Goal: Information Seeking & Learning: Learn about a topic

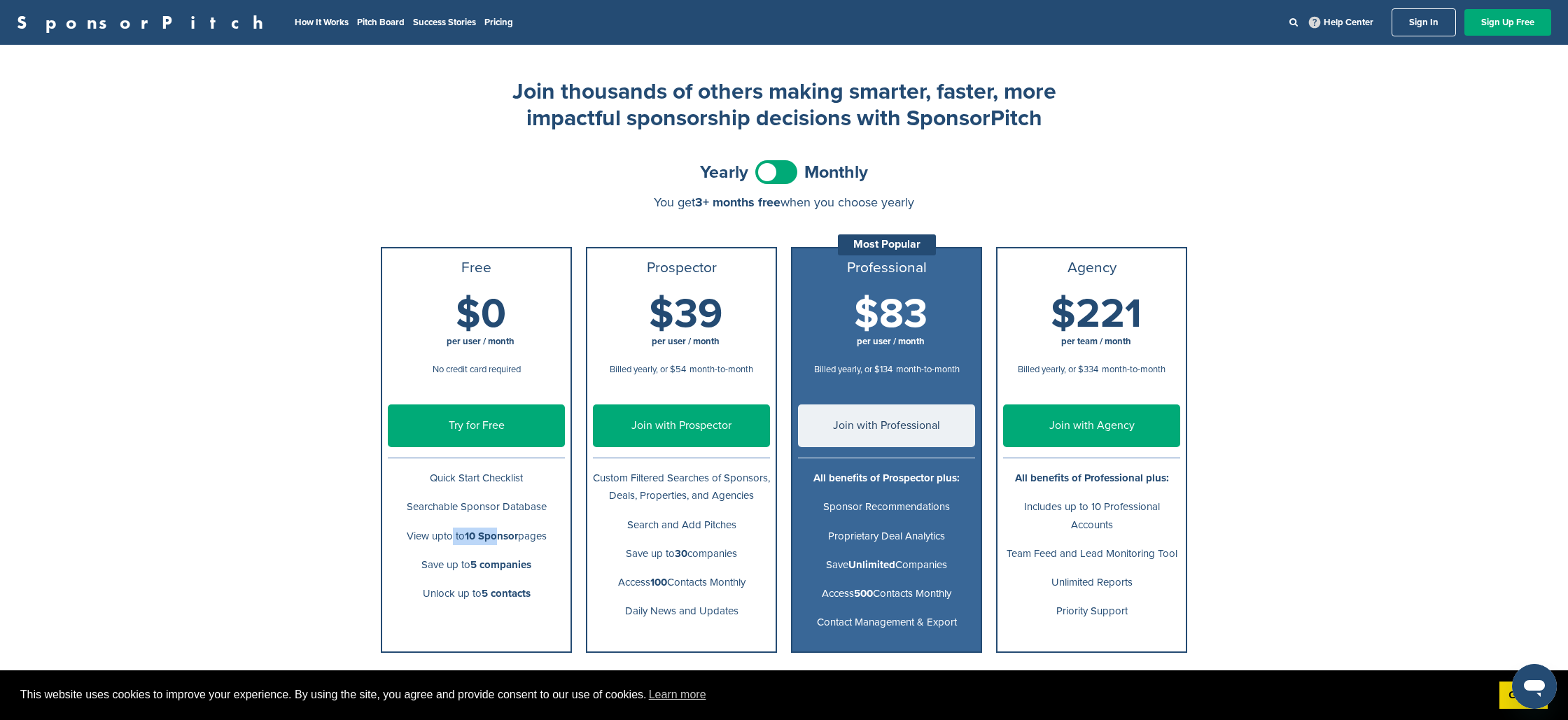
drag, startPoint x: 445, startPoint y: 535, endPoint x: 508, endPoint y: 534, distance: 63.0
click at [508, 534] on p "View upto to 10 Sponsor pages" at bounding box center [476, 536] width 177 height 18
click at [512, 562] on b "5 companies" at bounding box center [500, 565] width 61 height 13
click at [777, 174] on span at bounding box center [776, 172] width 42 height 24
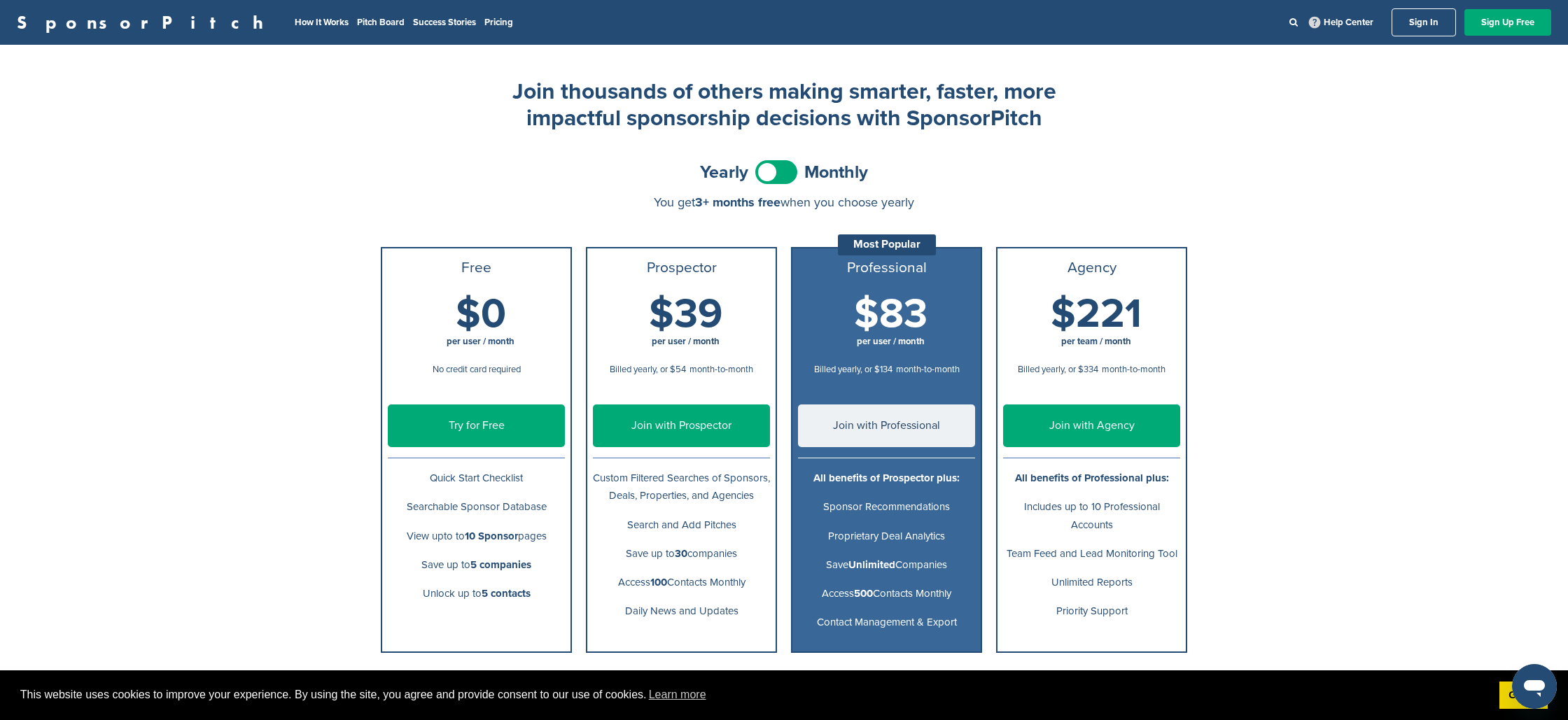
click at [777, 174] on span at bounding box center [776, 172] width 42 height 24
click at [357, 26] on link "Pitch Board" at bounding box center [381, 22] width 48 height 11
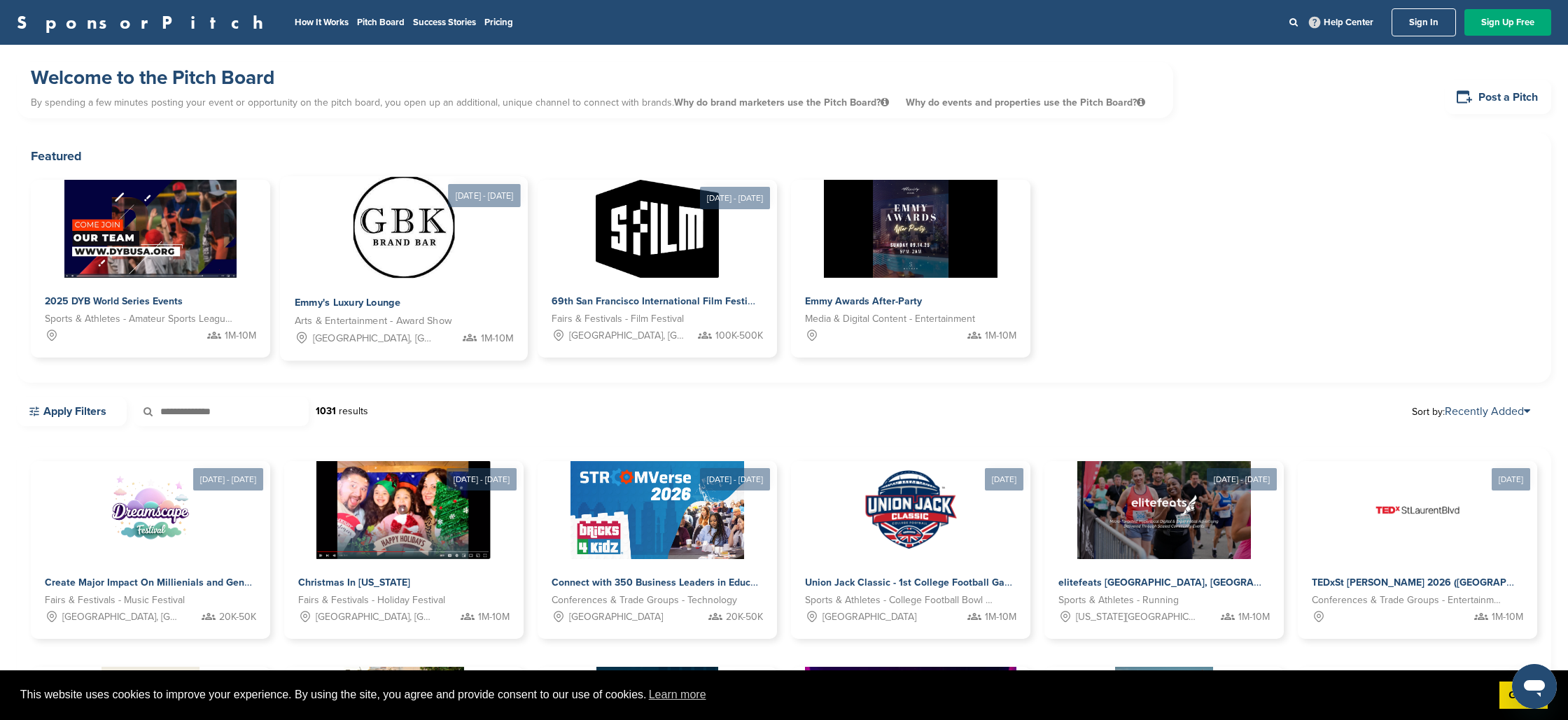
click at [293, 261] on div at bounding box center [403, 227] width 248 height 101
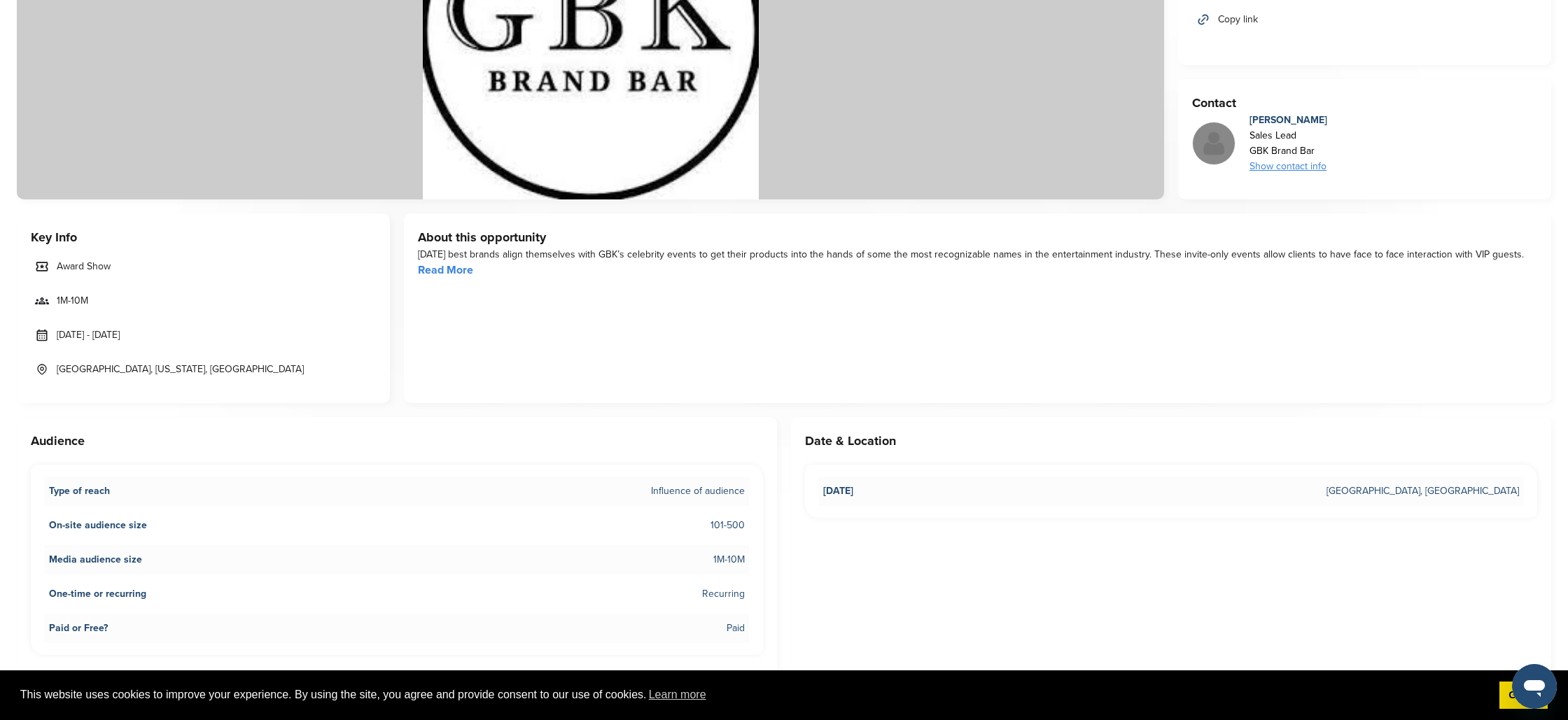
scroll to position [272, 0]
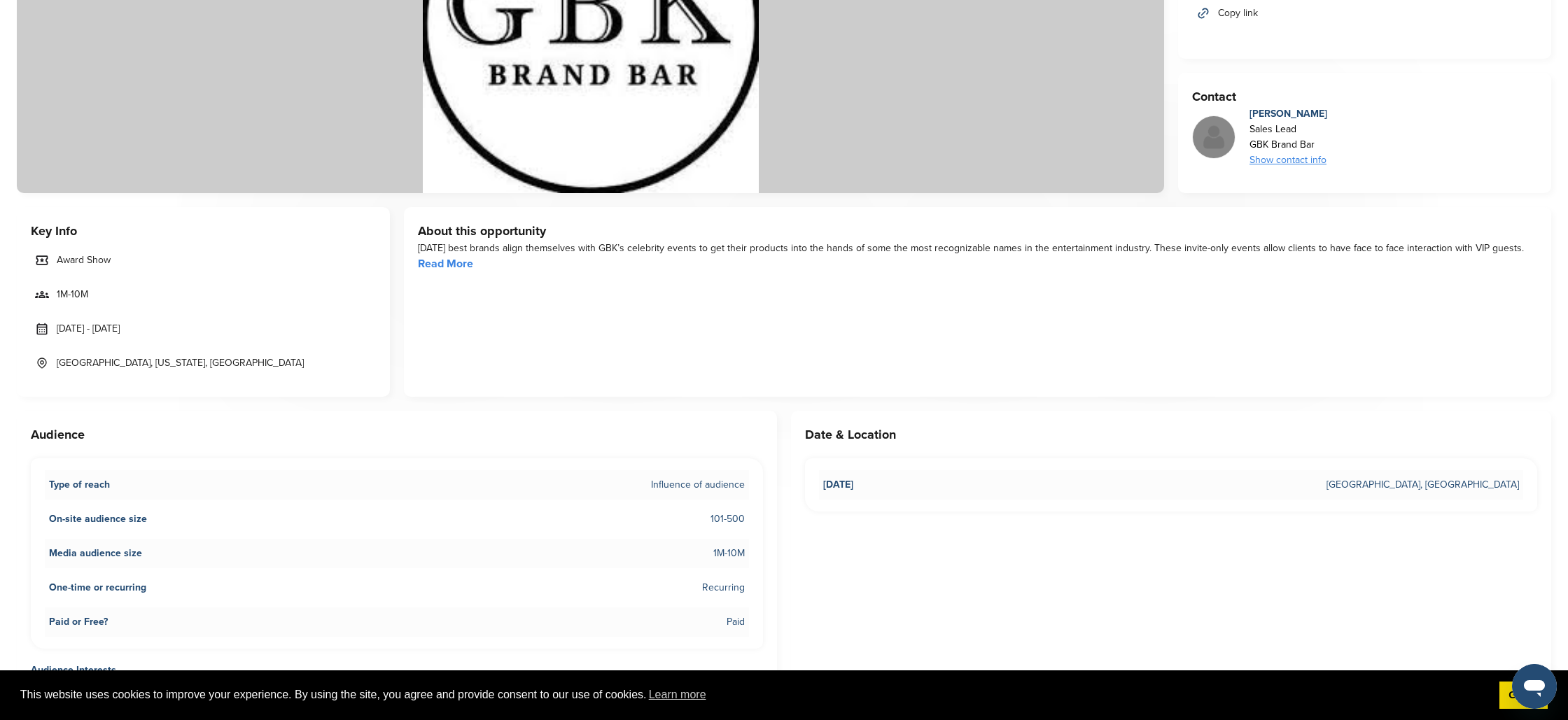
click at [464, 264] on link "Read More" at bounding box center [445, 264] width 55 height 14
